Goal: Navigation & Orientation: Find specific page/section

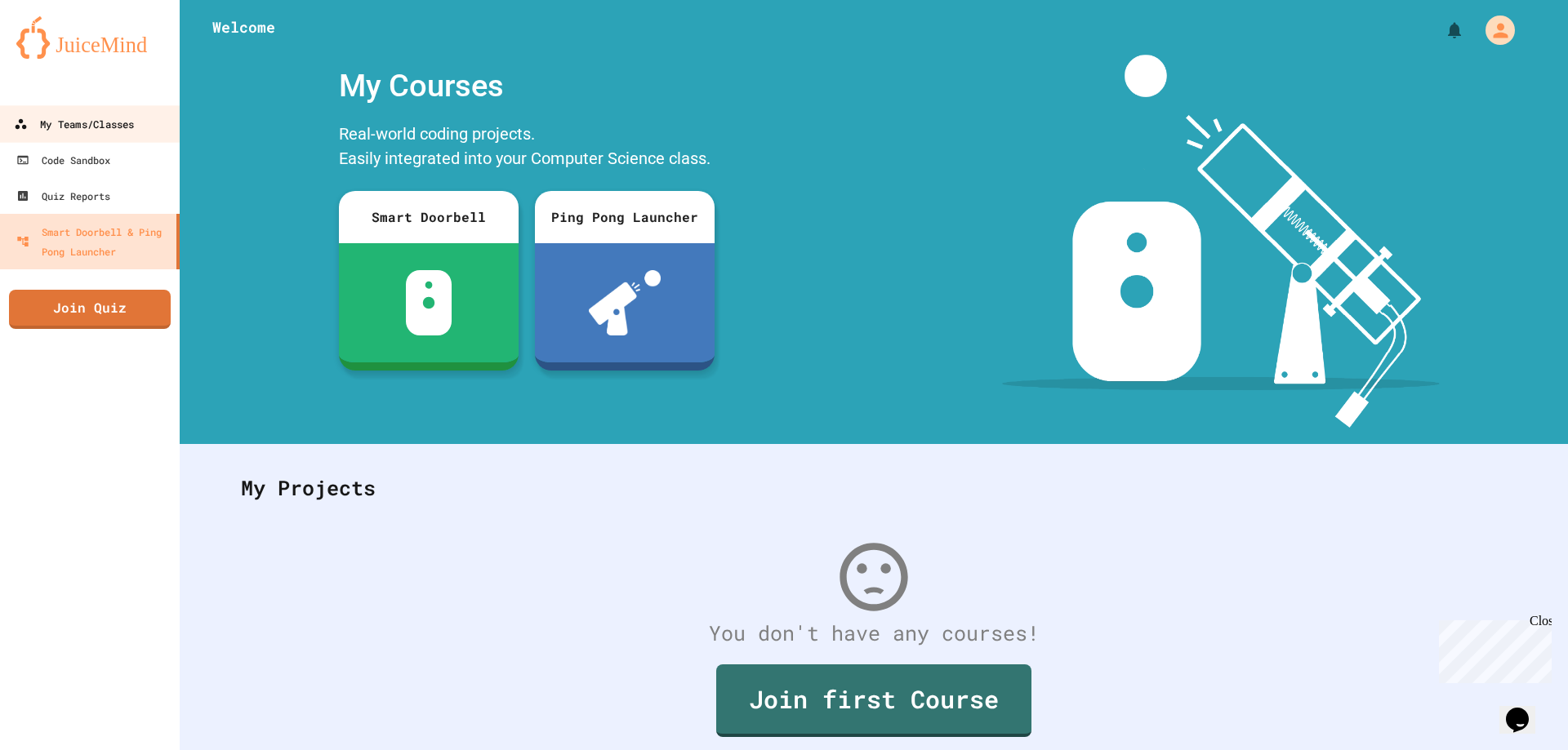
click at [75, 126] on div "My Teams/Classes" at bounding box center [73, 124] width 120 height 20
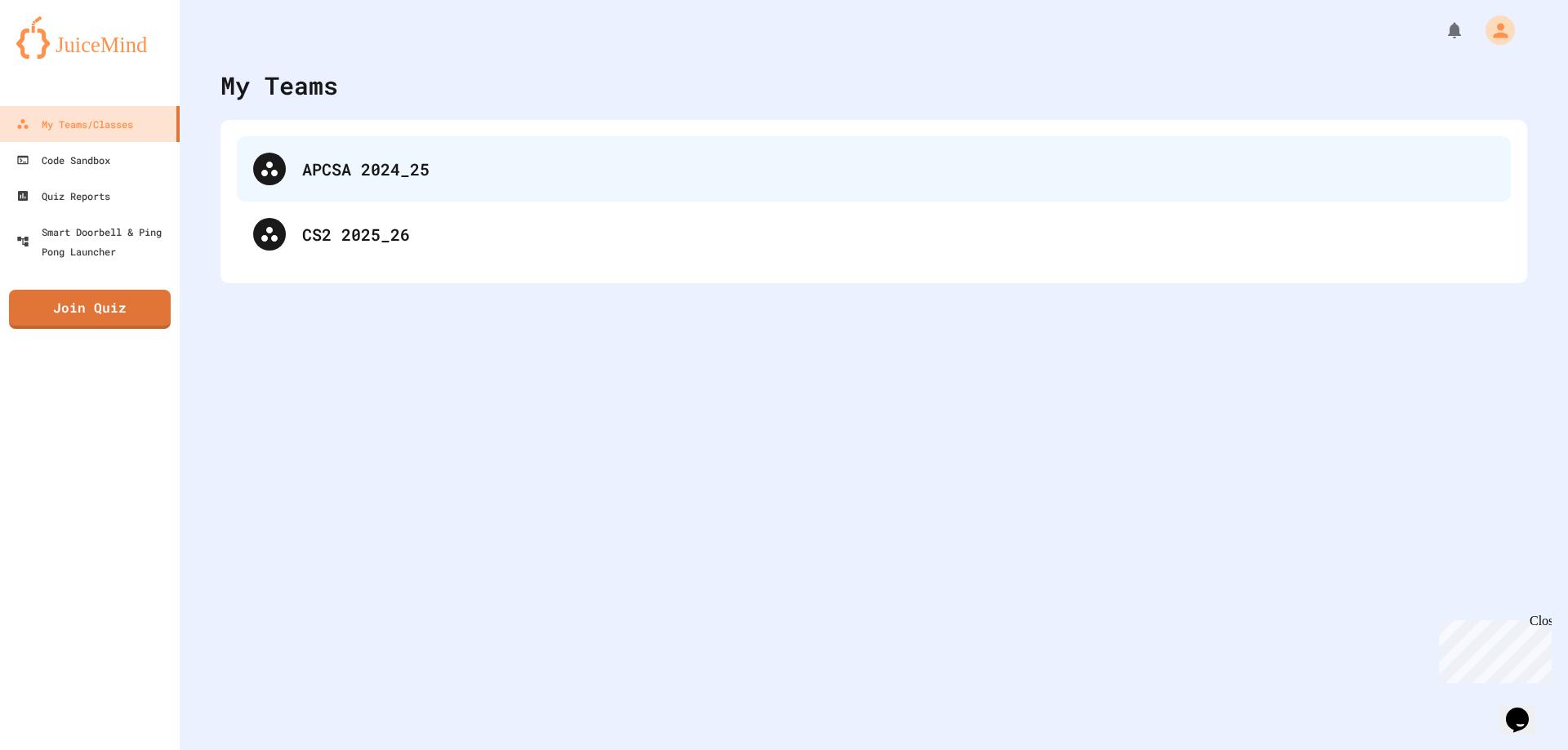
click at [379, 182] on div "APCSA 2024_25" at bounding box center [873, 169] width 1274 height 65
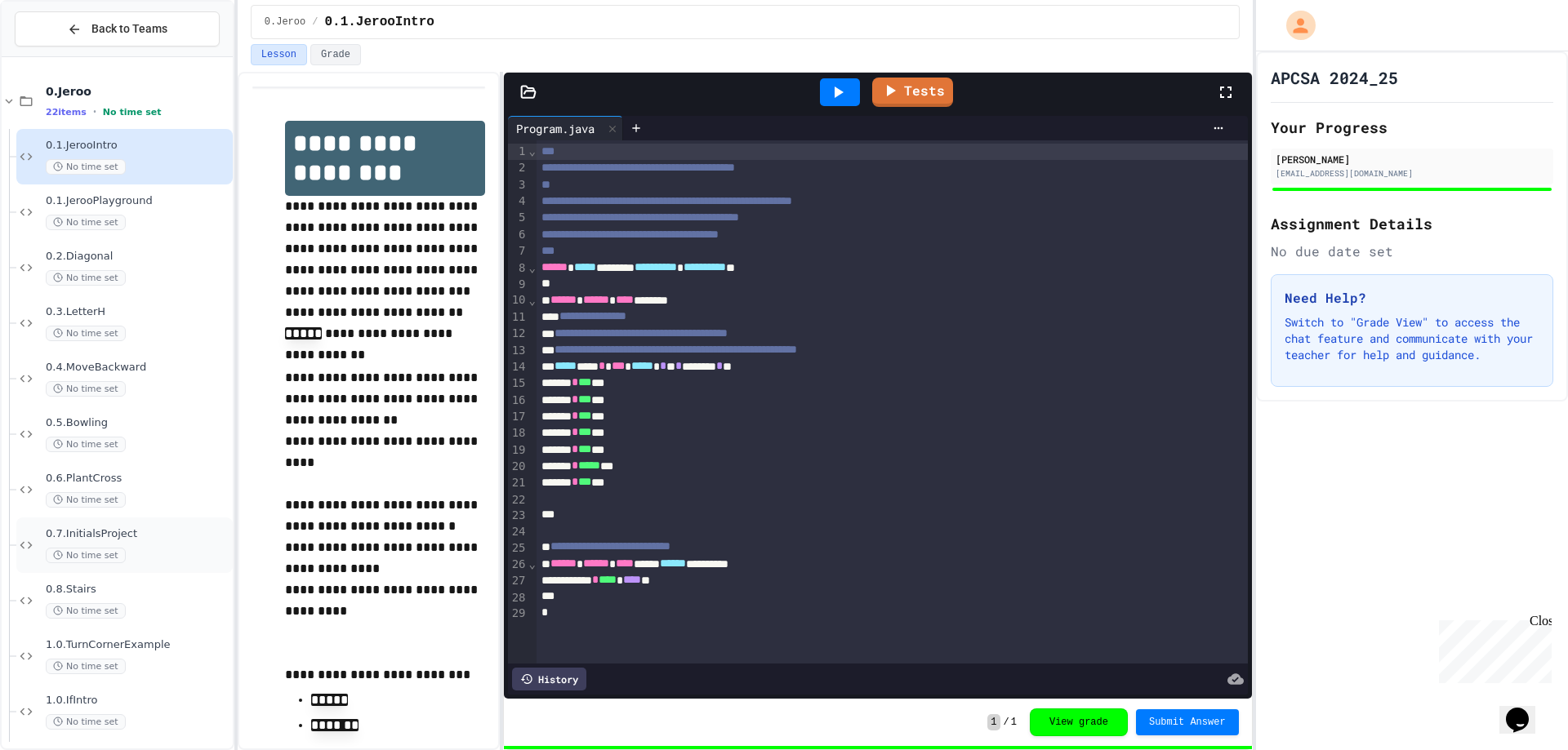
click at [159, 546] on div "0.7.InitialsProject No time set" at bounding box center [137, 544] width 184 height 36
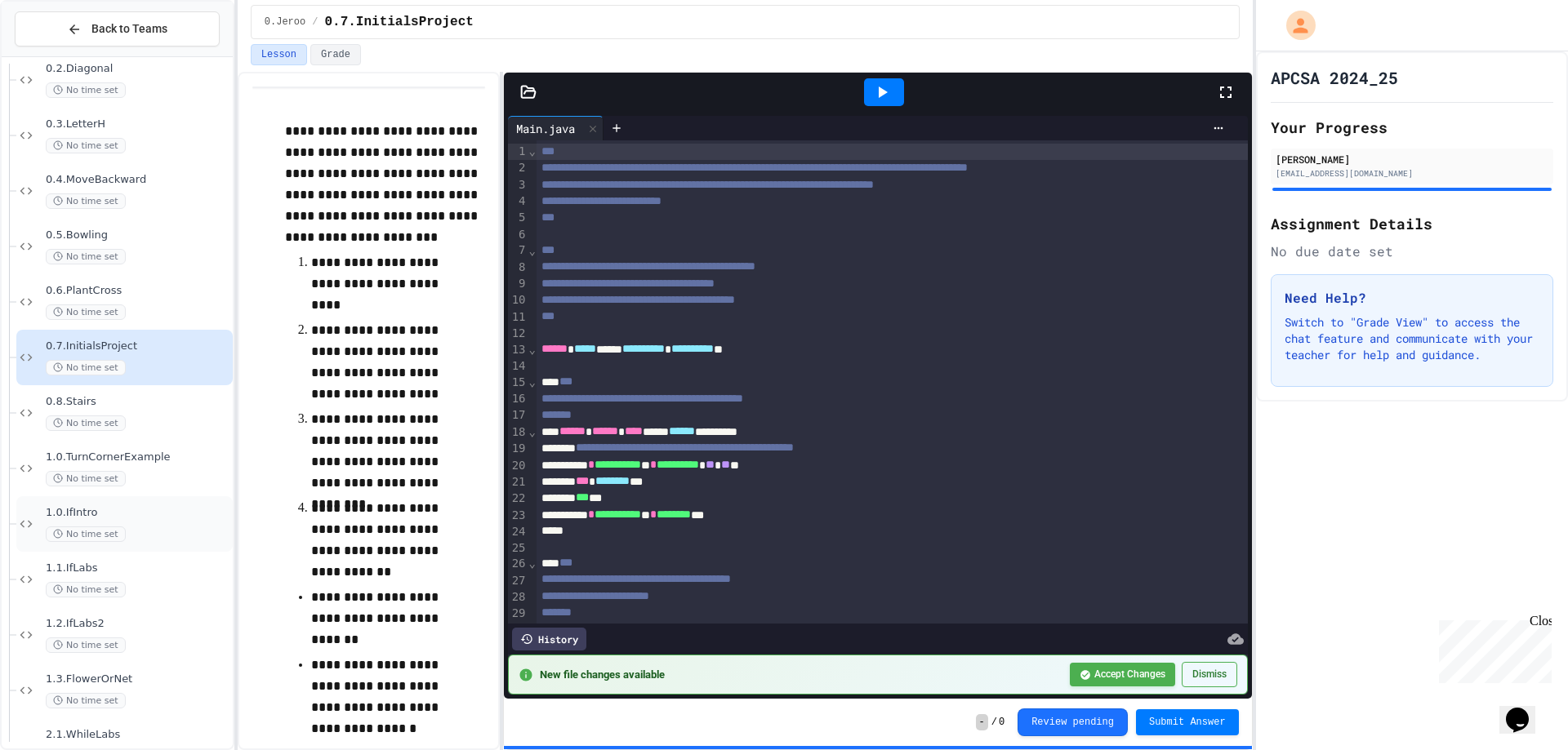
scroll to position [245, 0]
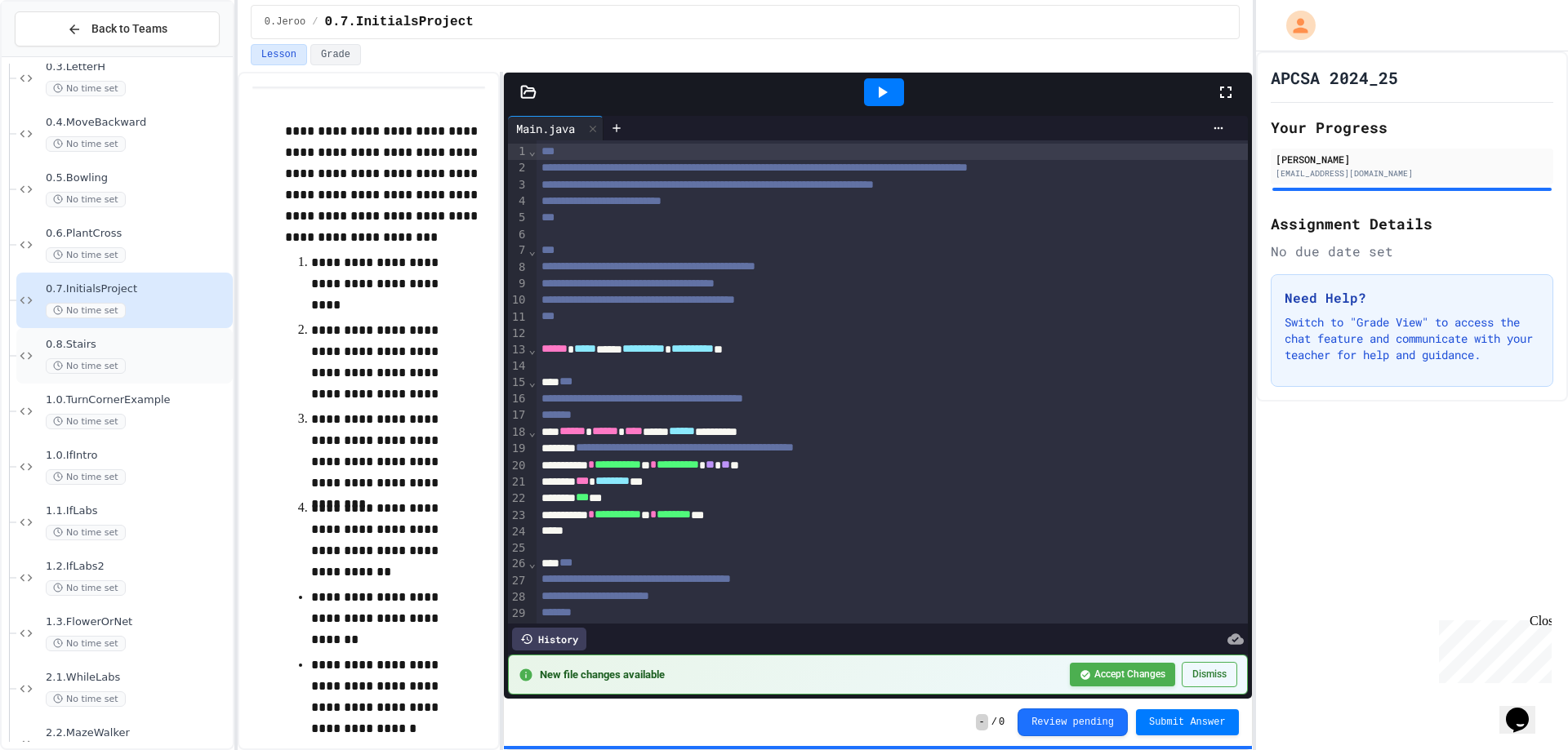
click at [144, 362] on div "No time set" at bounding box center [137, 366] width 184 height 15
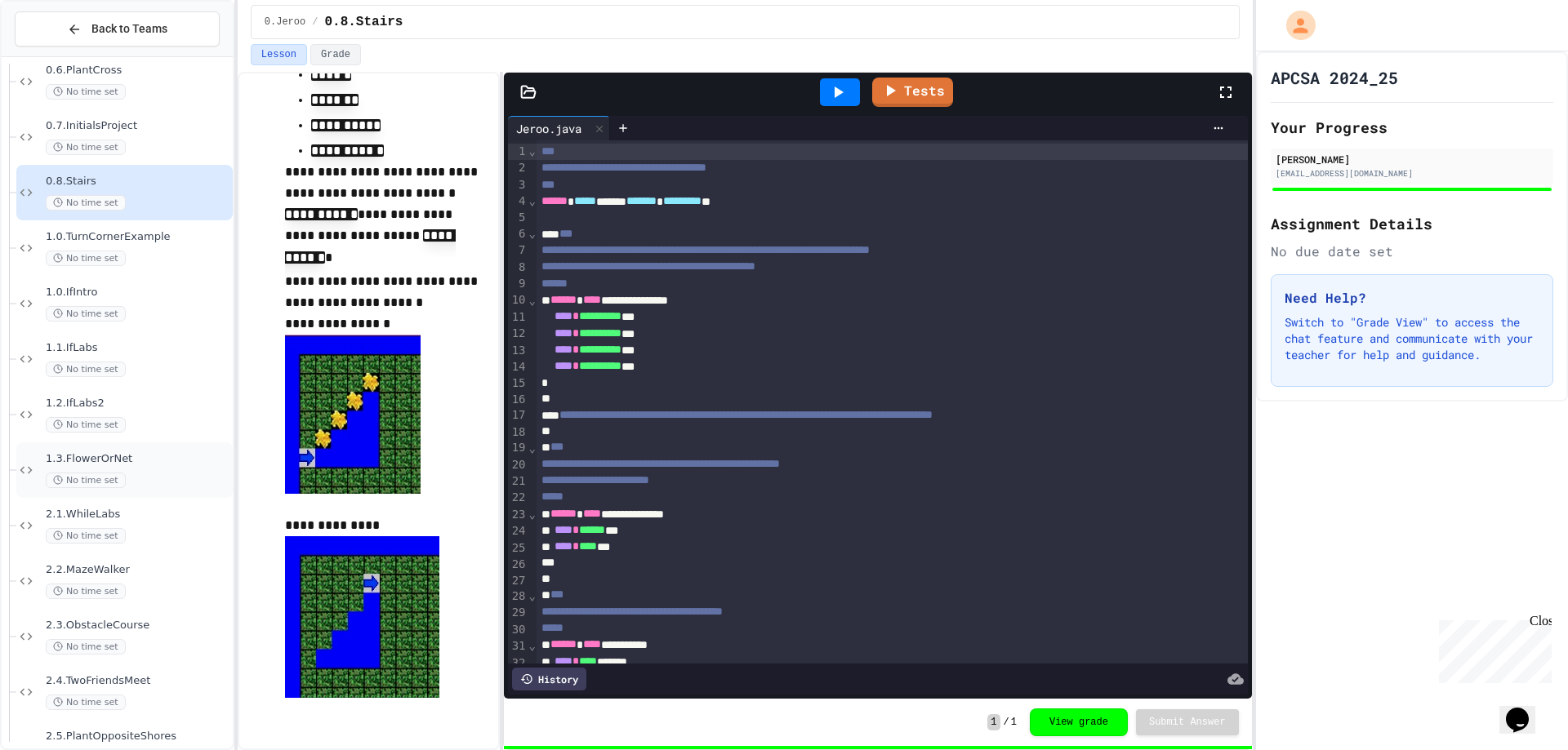
scroll to position [490, 0]
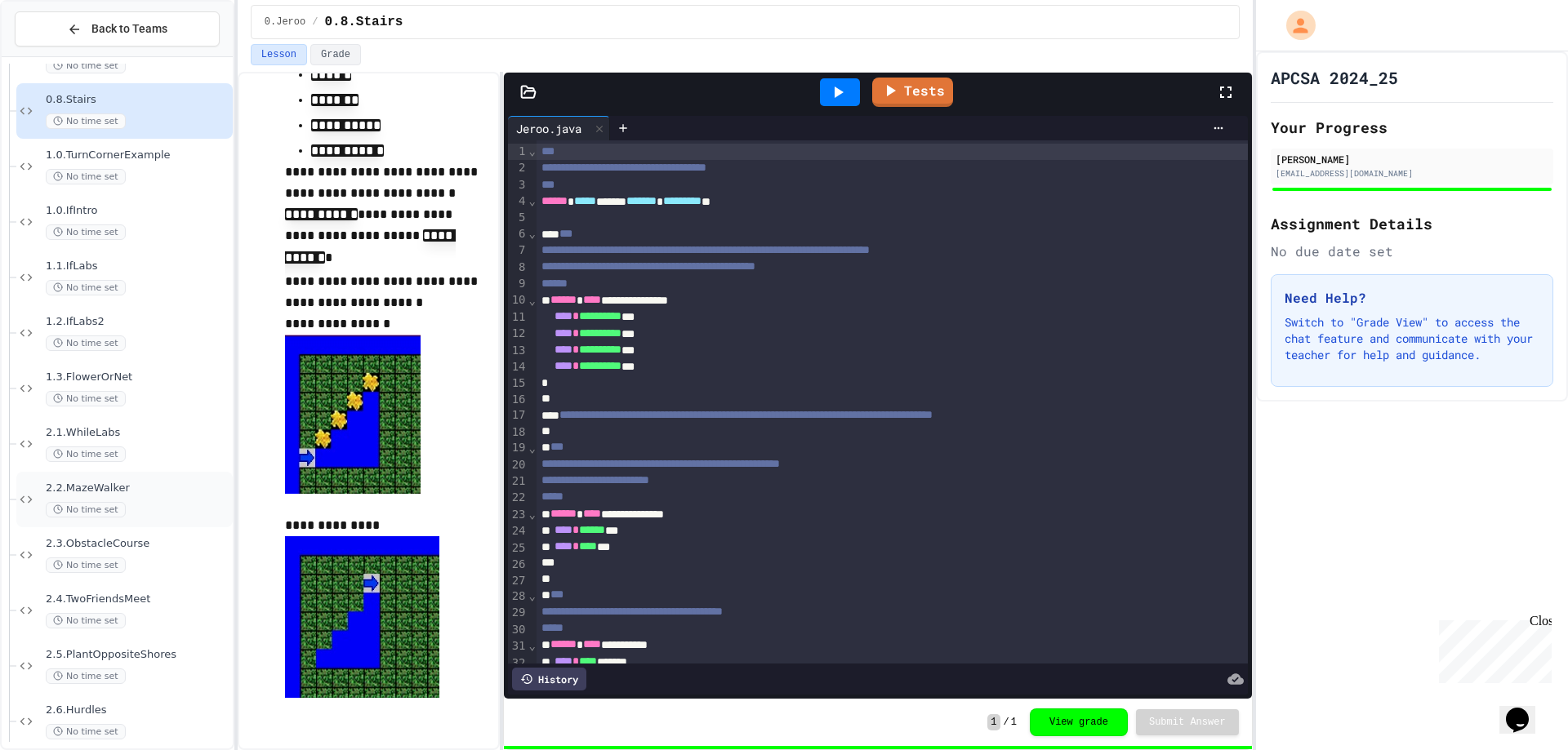
click at [138, 498] on div "2.2.MazeWalker No time set" at bounding box center [137, 498] width 184 height 36
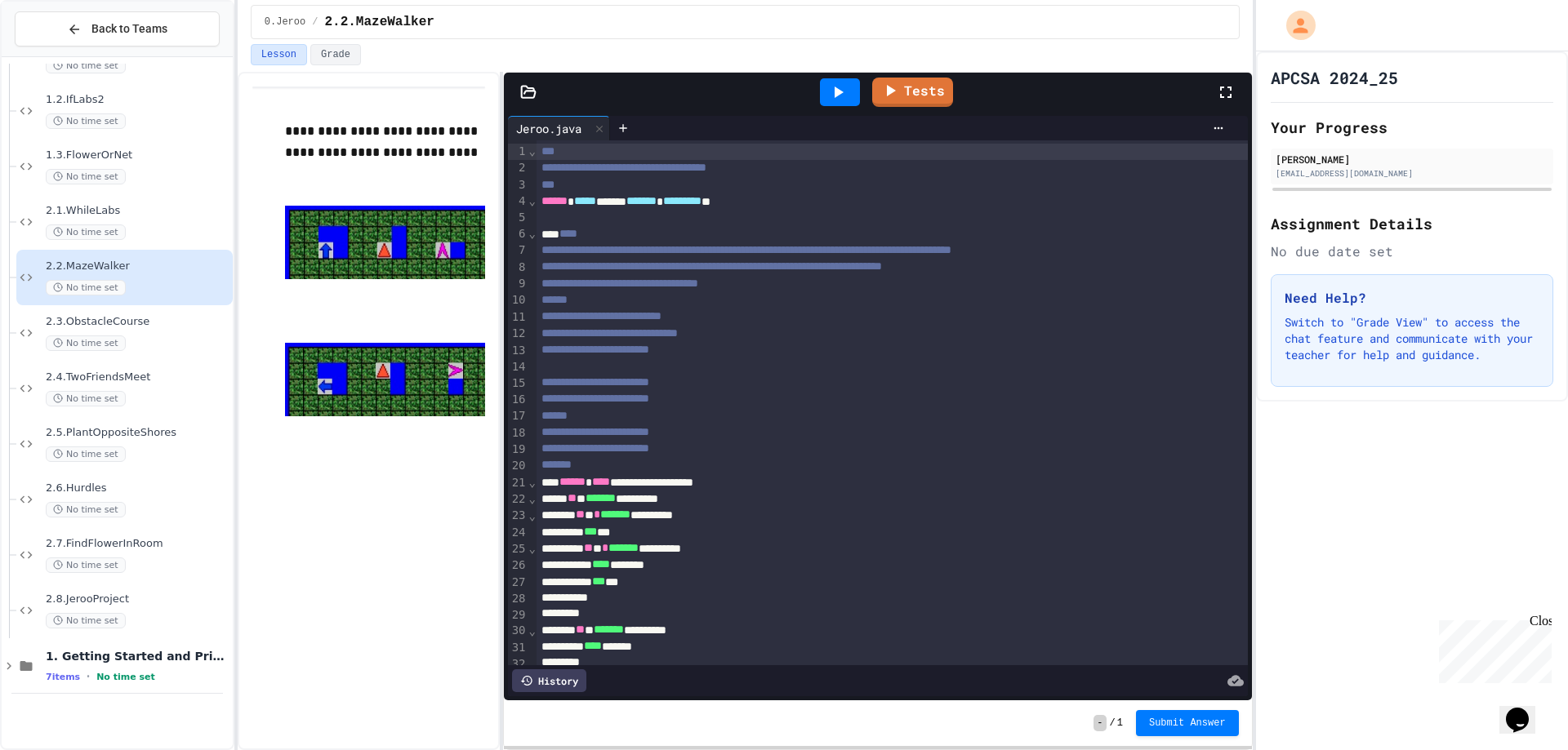
scroll to position [735, 0]
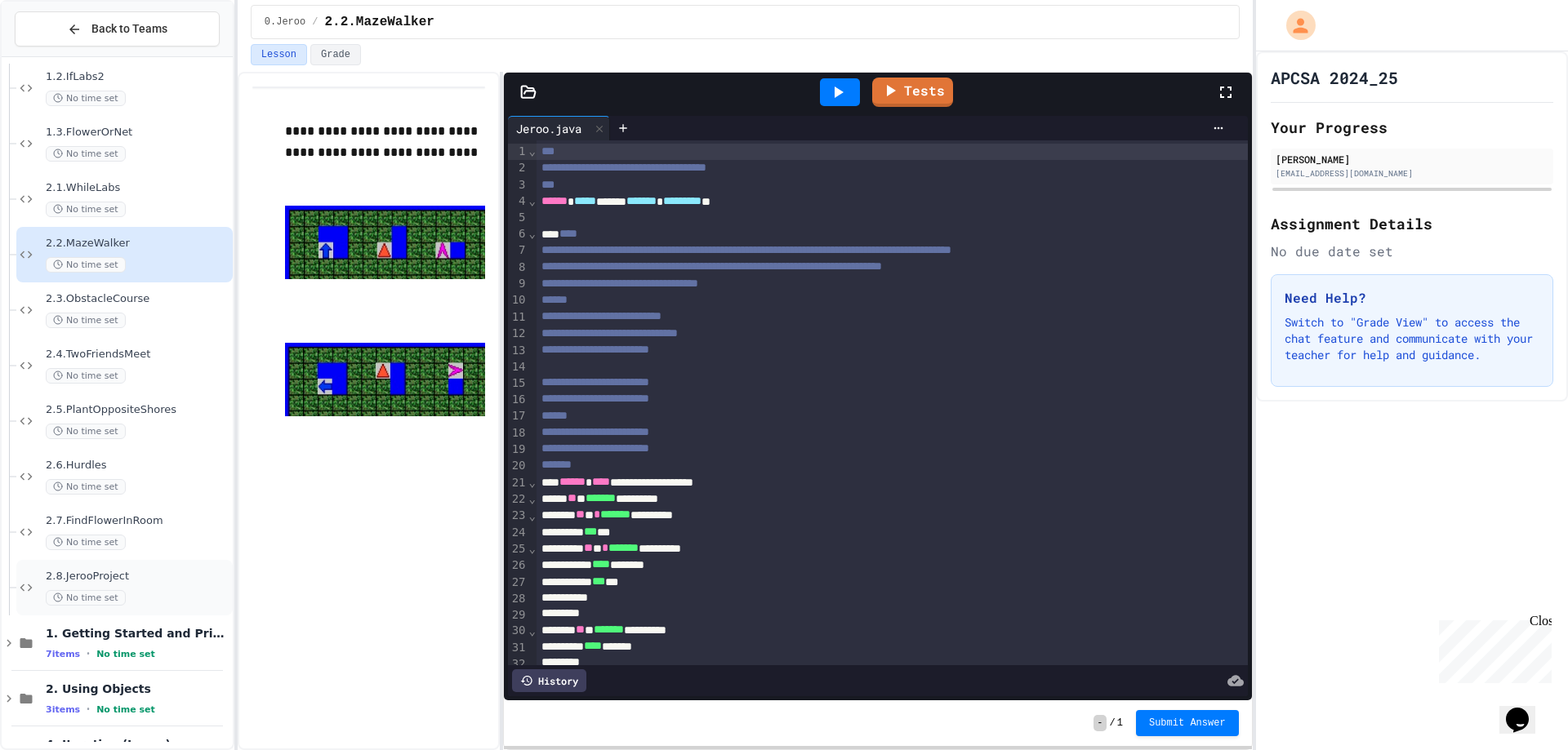
click at [160, 586] on div "2.8.JerooProject No time set" at bounding box center [137, 587] width 184 height 36
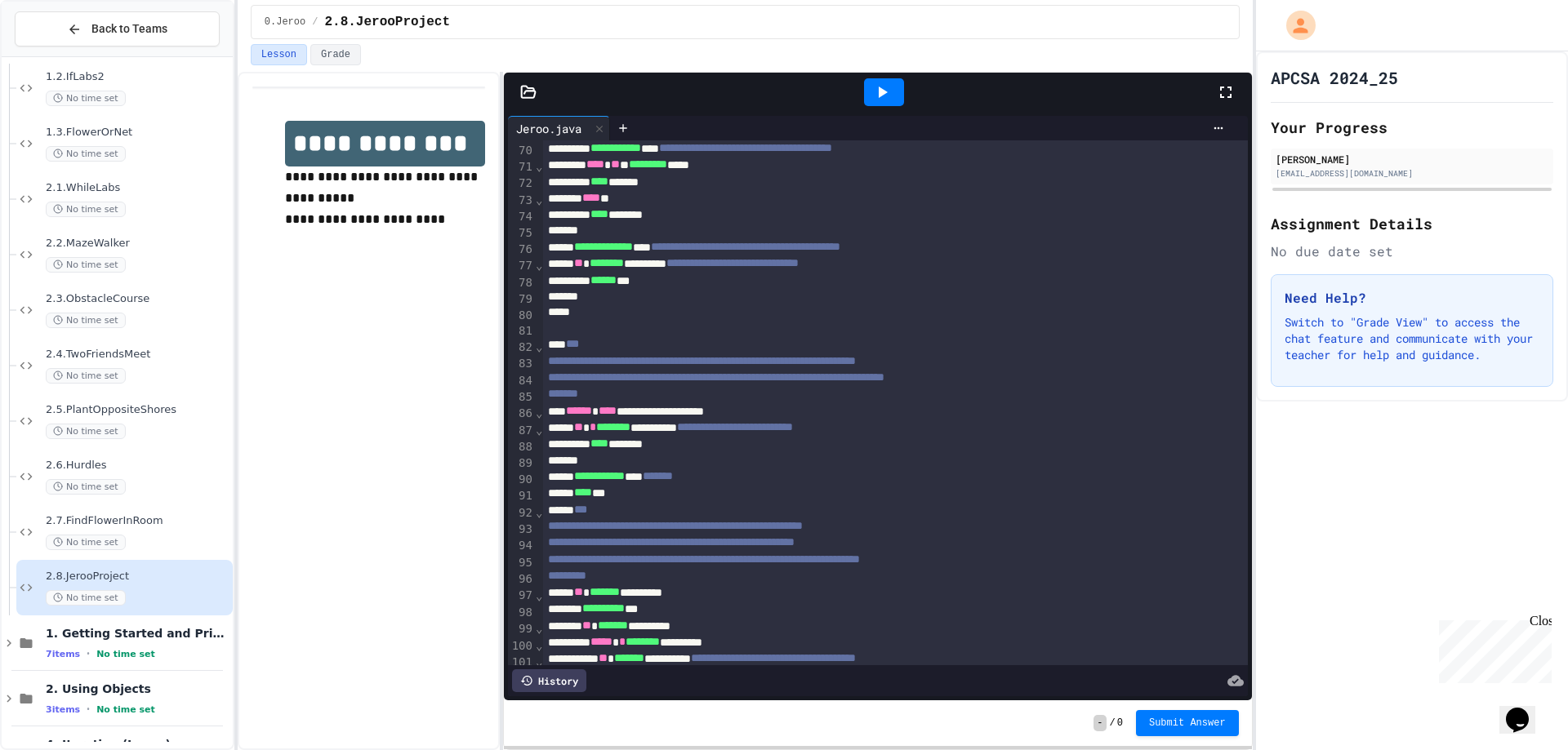
scroll to position [1143, 0]
